Goal: Check status

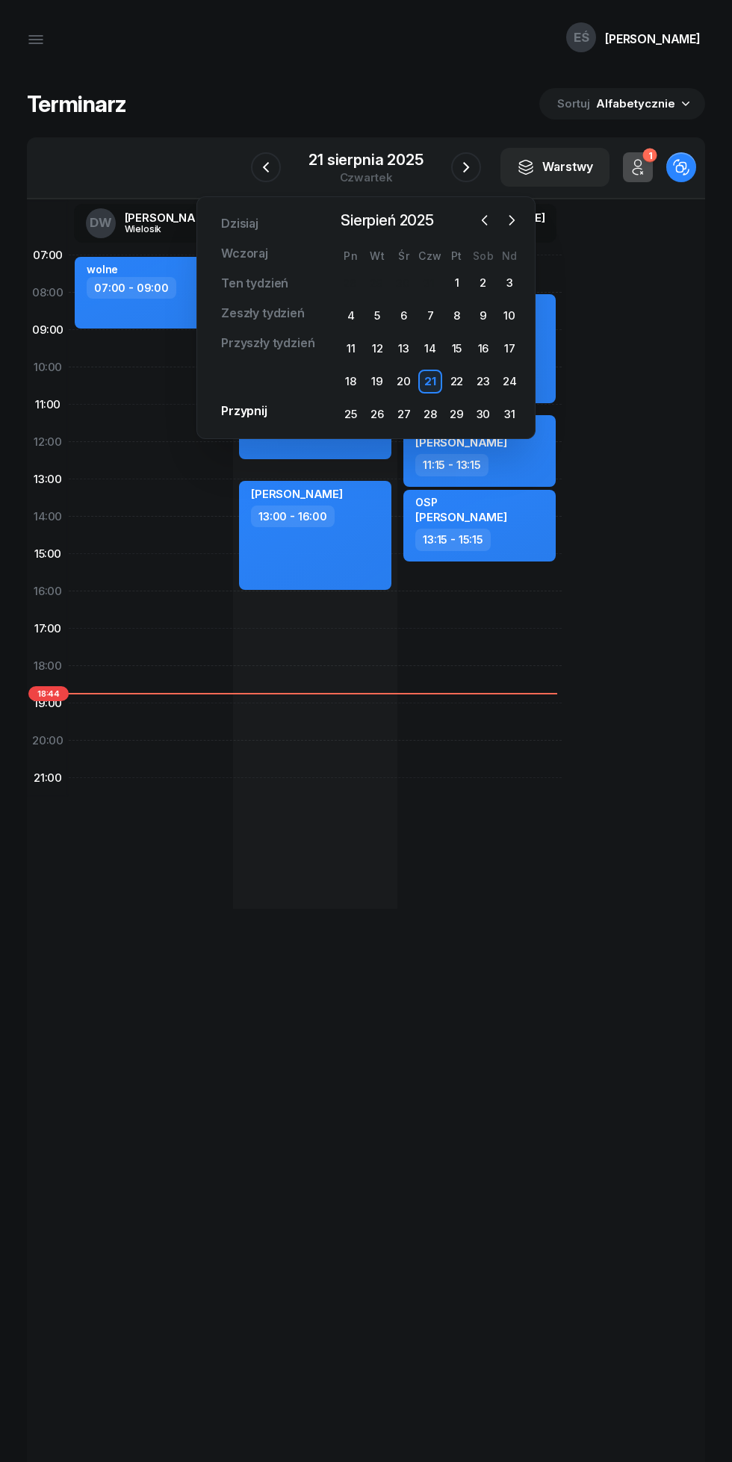
click at [340, 420] on div "25" at bounding box center [351, 414] width 24 height 24
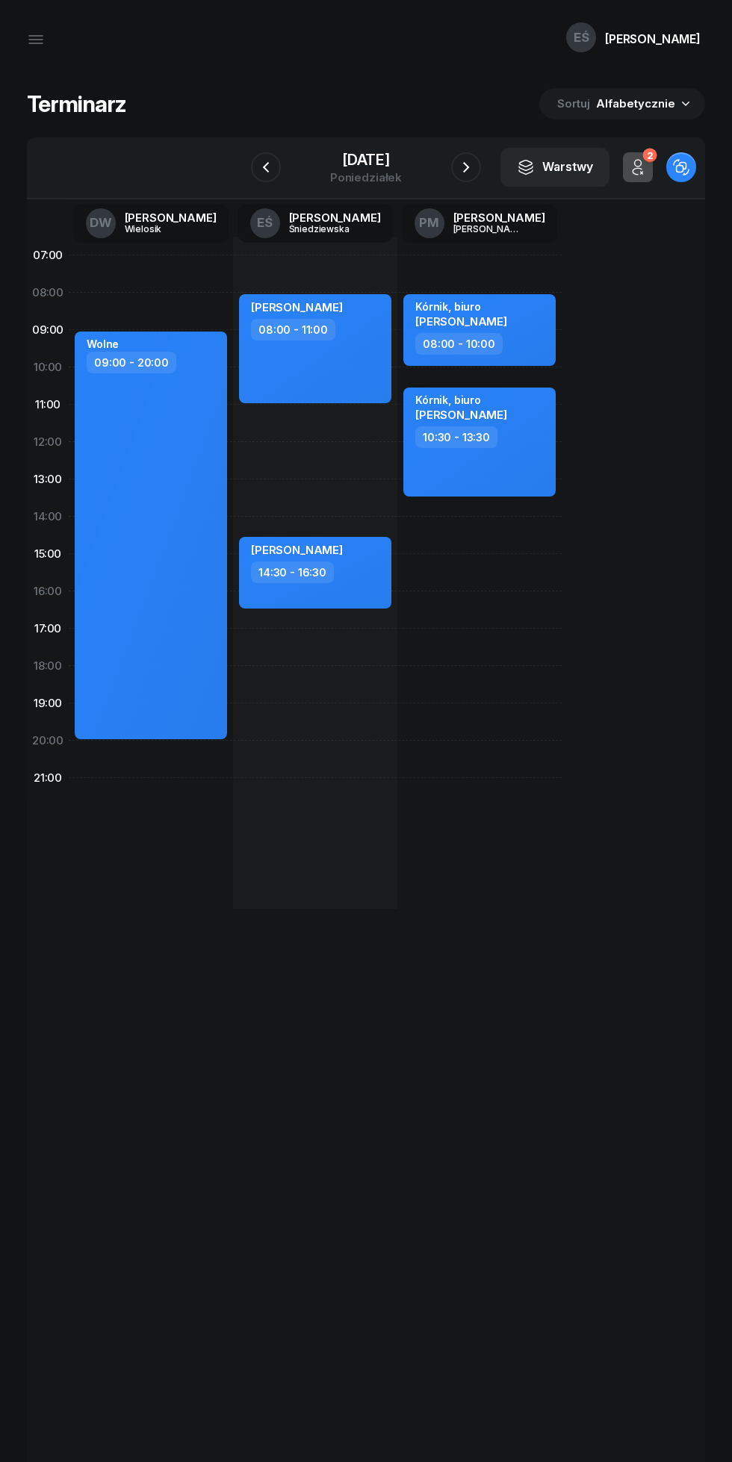
click at [461, 175] on icon "button" at bounding box center [466, 167] width 18 height 18
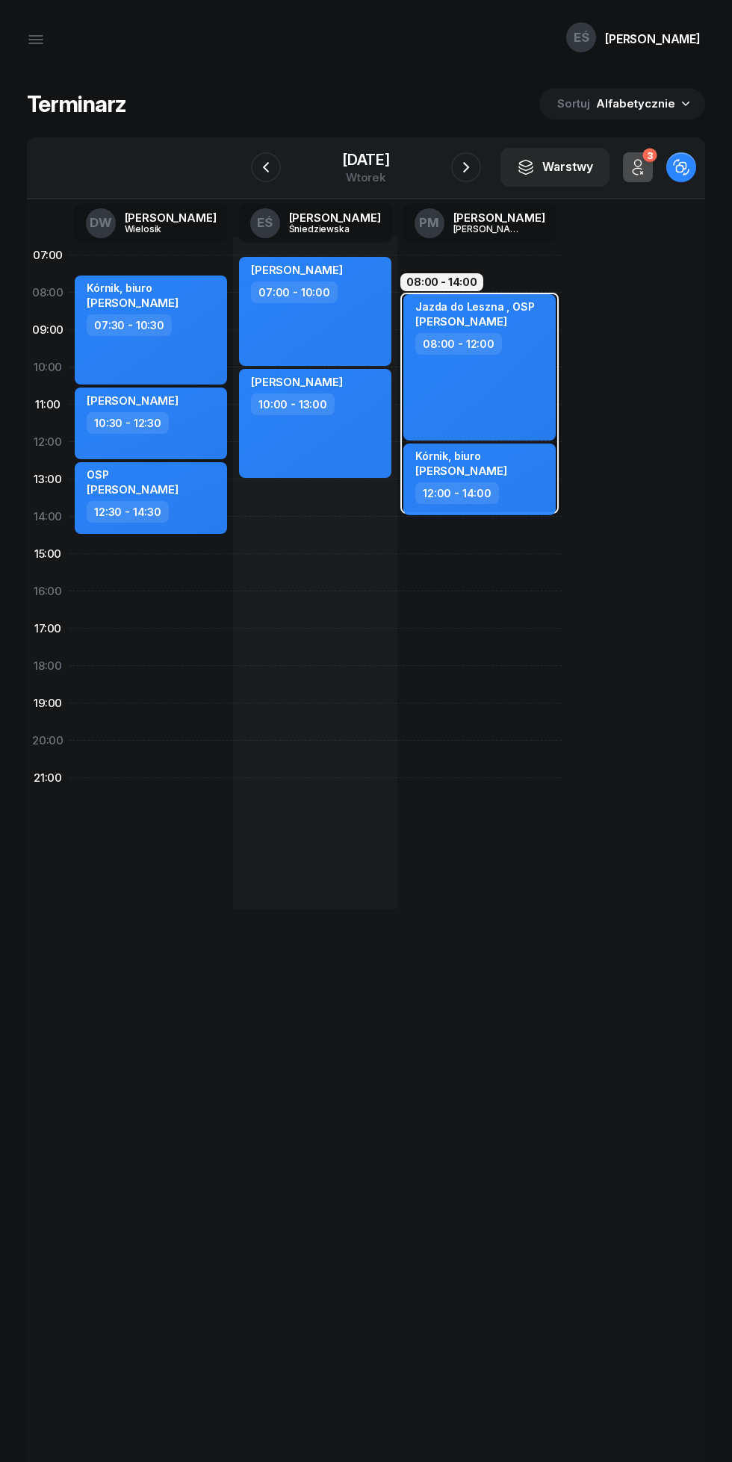
click at [465, 167] on icon "button" at bounding box center [466, 167] width 18 height 18
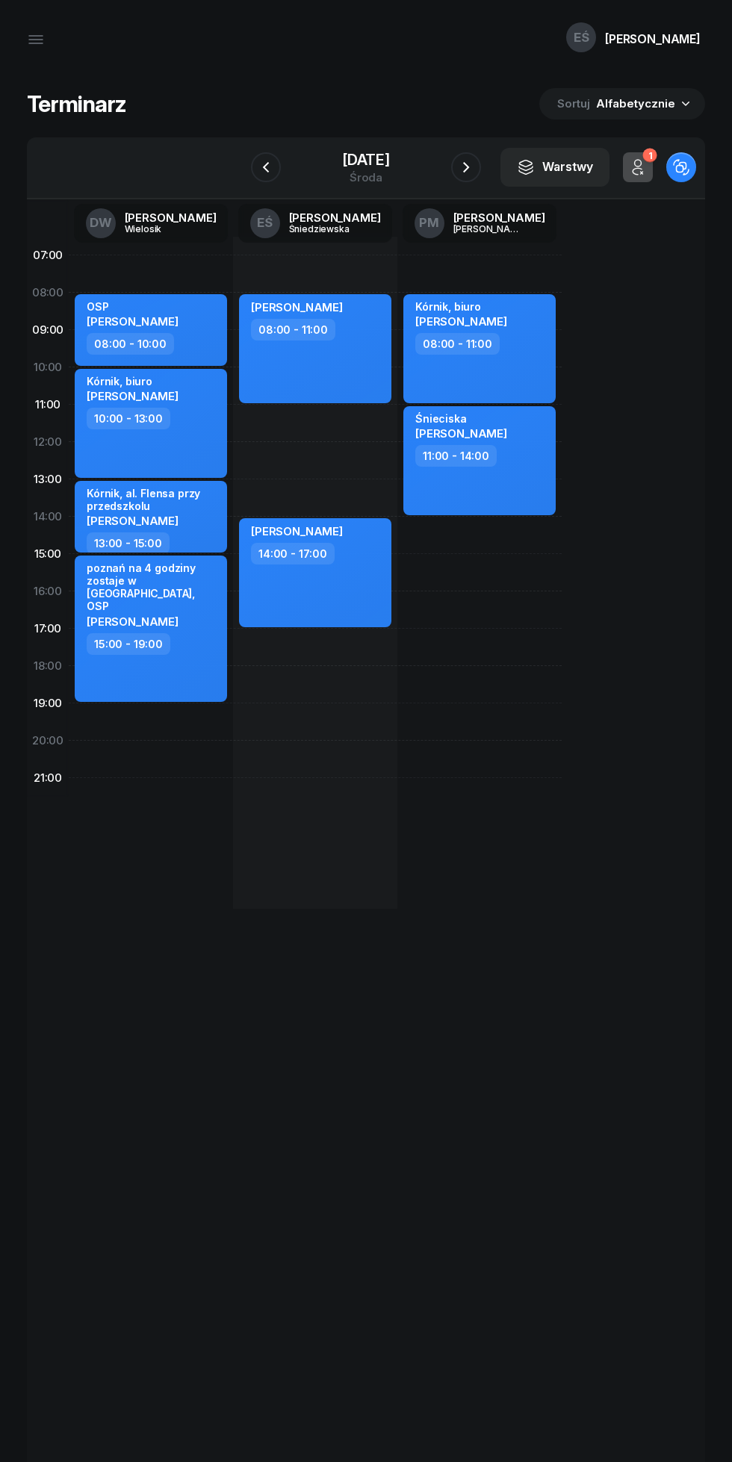
click at [266, 167] on icon "button" at bounding box center [266, 167] width 18 height 18
click at [265, 167] on icon "button" at bounding box center [266, 167] width 18 height 18
